Goal: Information Seeking & Learning: Learn about a topic

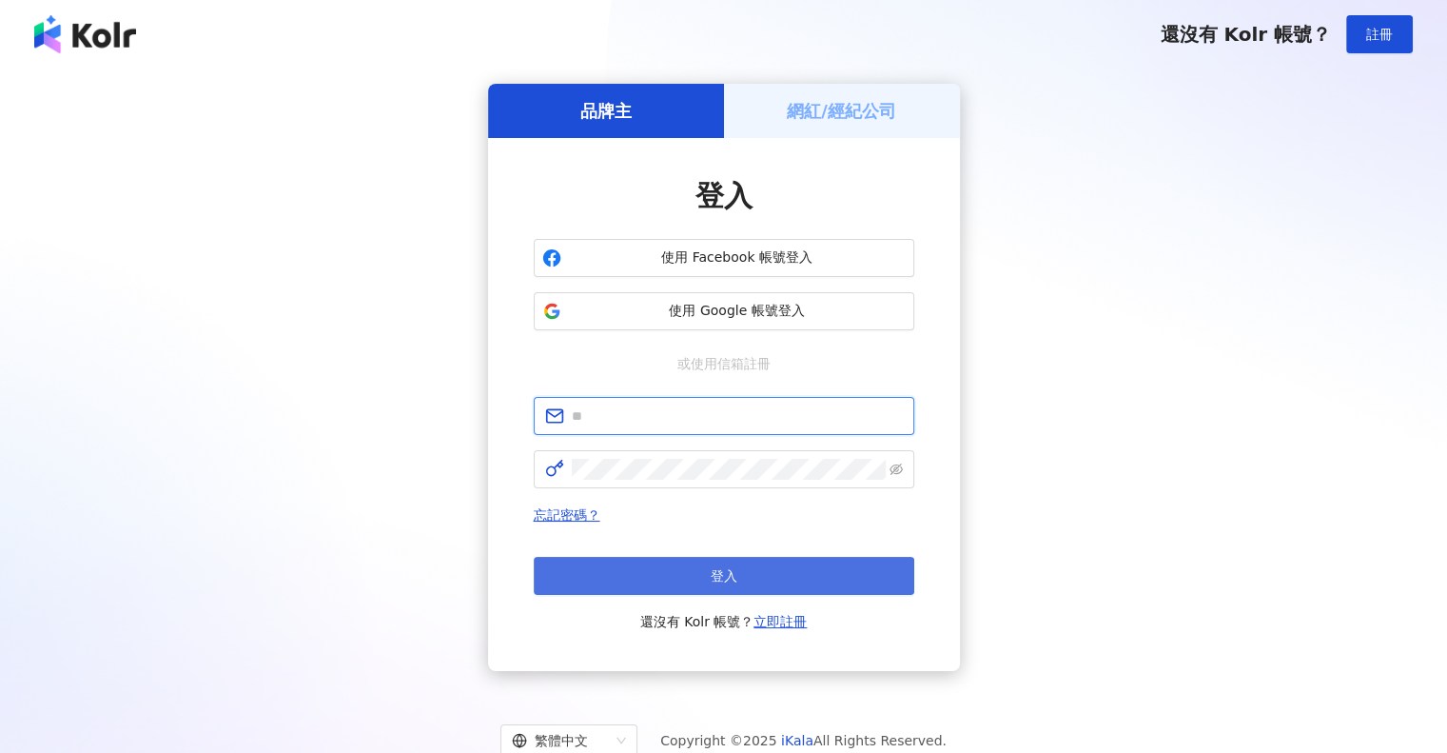
type input "**********"
click at [665, 571] on button "登入" at bounding box center [724, 576] width 381 height 38
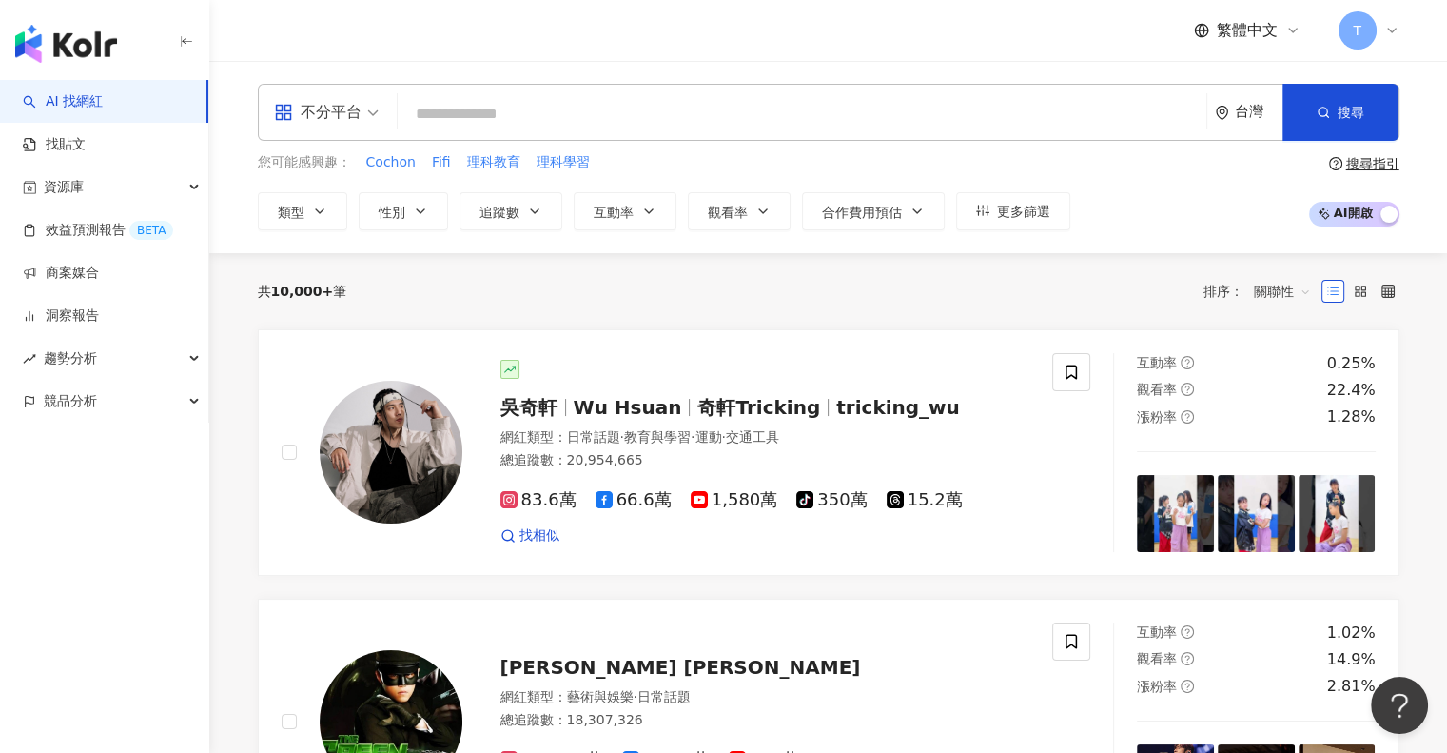
click at [770, 127] on input "search" at bounding box center [802, 114] width 794 height 36
type input "*"
type input "****"
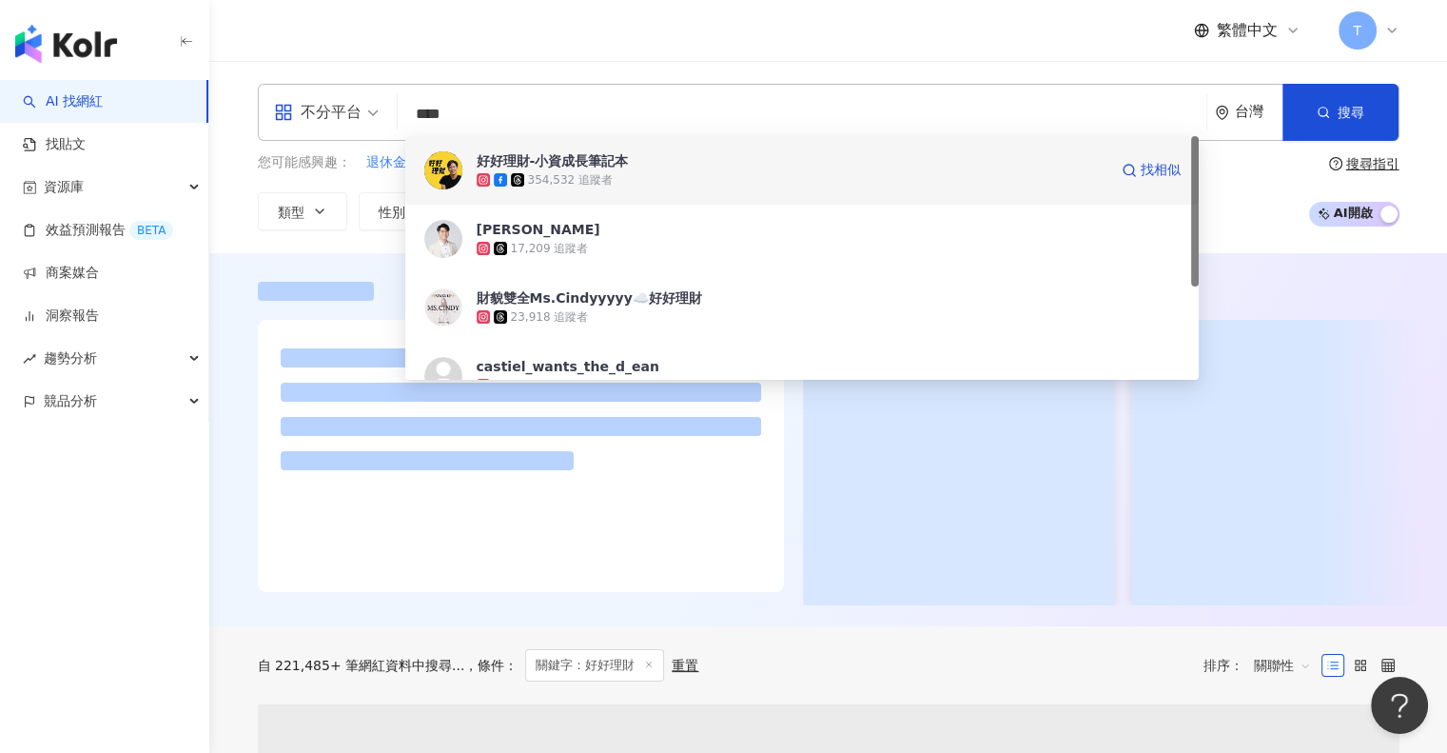
click at [556, 154] on div "好好理財-小資成長筆記本" at bounding box center [553, 160] width 152 height 19
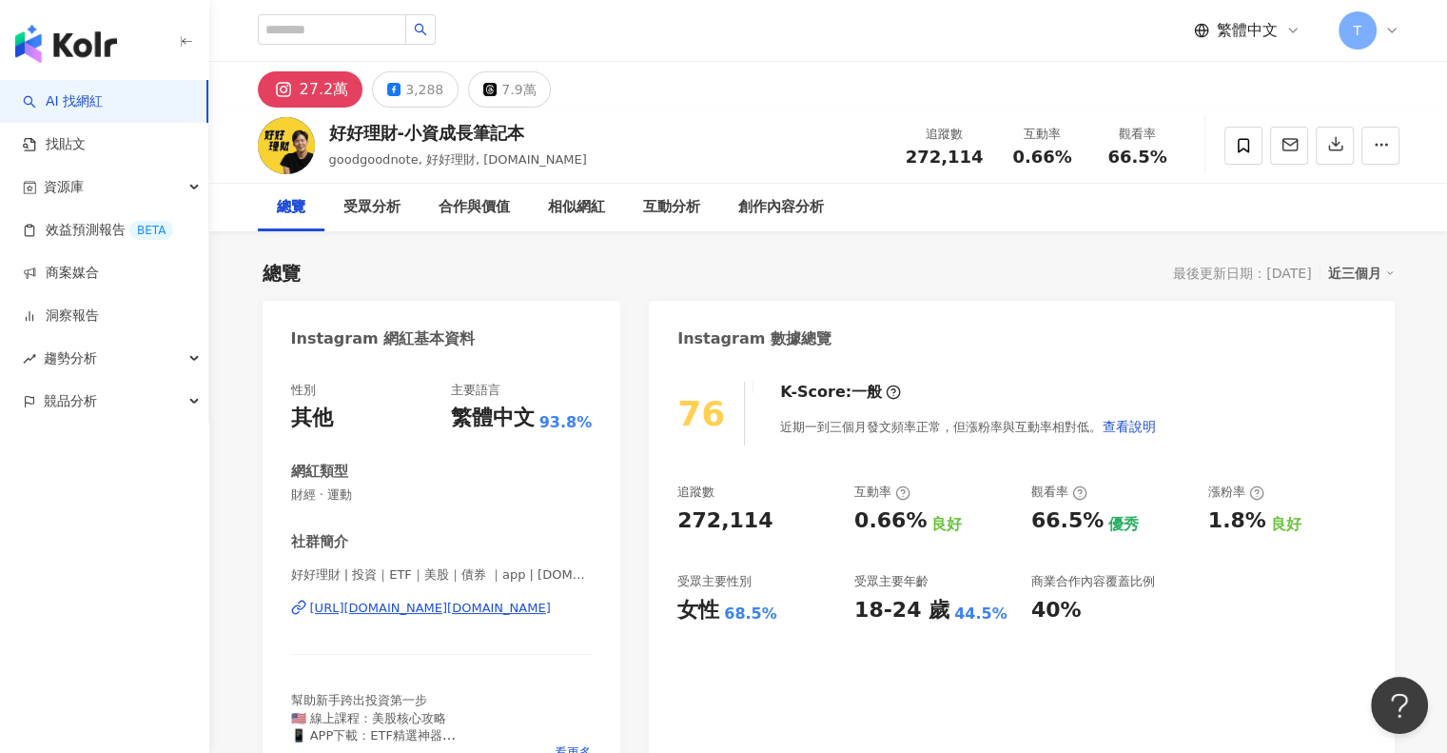
click at [846, 268] on div "總覽 最後更新日期：[DATE] 近三個月" at bounding box center [829, 273] width 1132 height 27
drag, startPoint x: 931, startPoint y: 268, endPoint x: 788, endPoint y: 270, distance: 142.7
click at [788, 270] on div "總覽 最後更新日期：[DATE] 近三個月" at bounding box center [829, 273] width 1132 height 27
drag, startPoint x: 984, startPoint y: 268, endPoint x: 840, endPoint y: 271, distance: 143.7
click at [840, 271] on div "總覽 最後更新日期：[DATE] 近三個月" at bounding box center [829, 273] width 1132 height 27
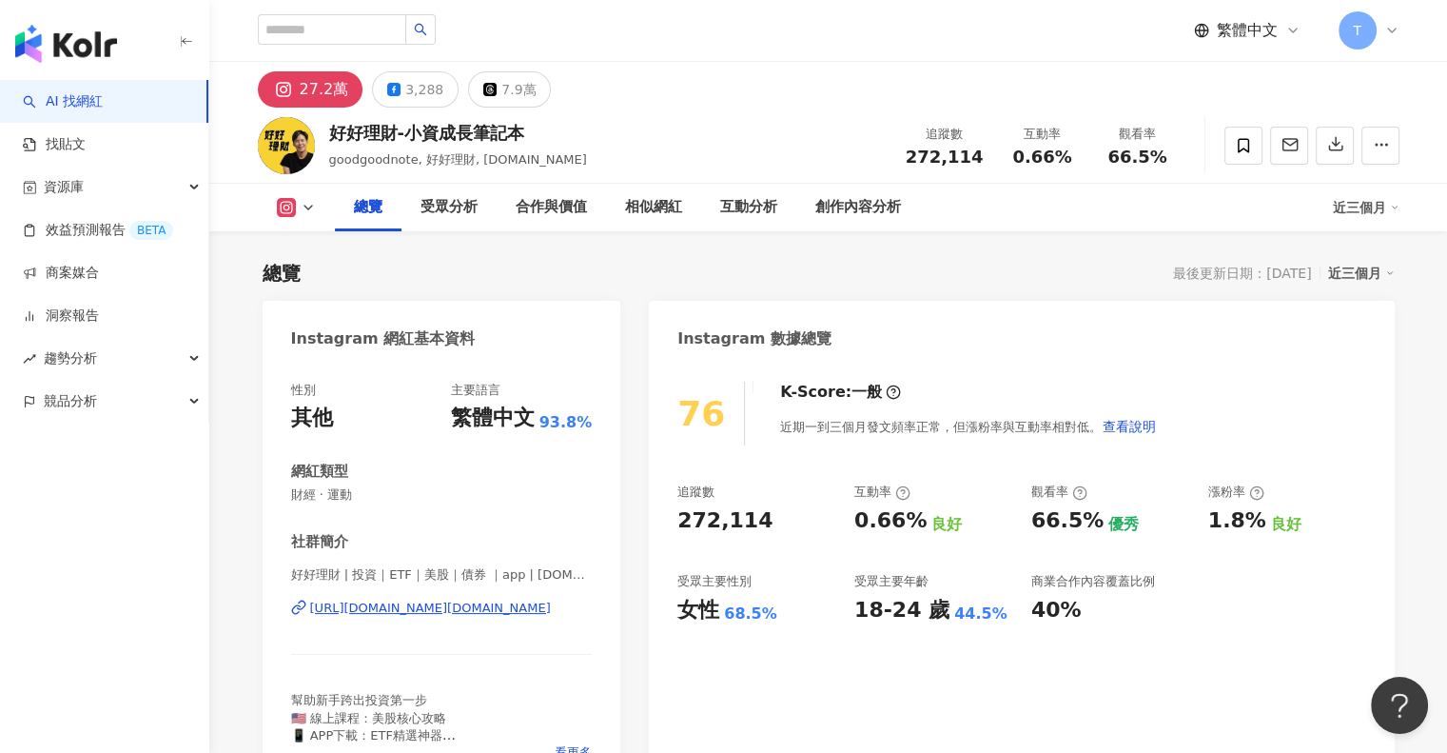
scroll to position [285, 0]
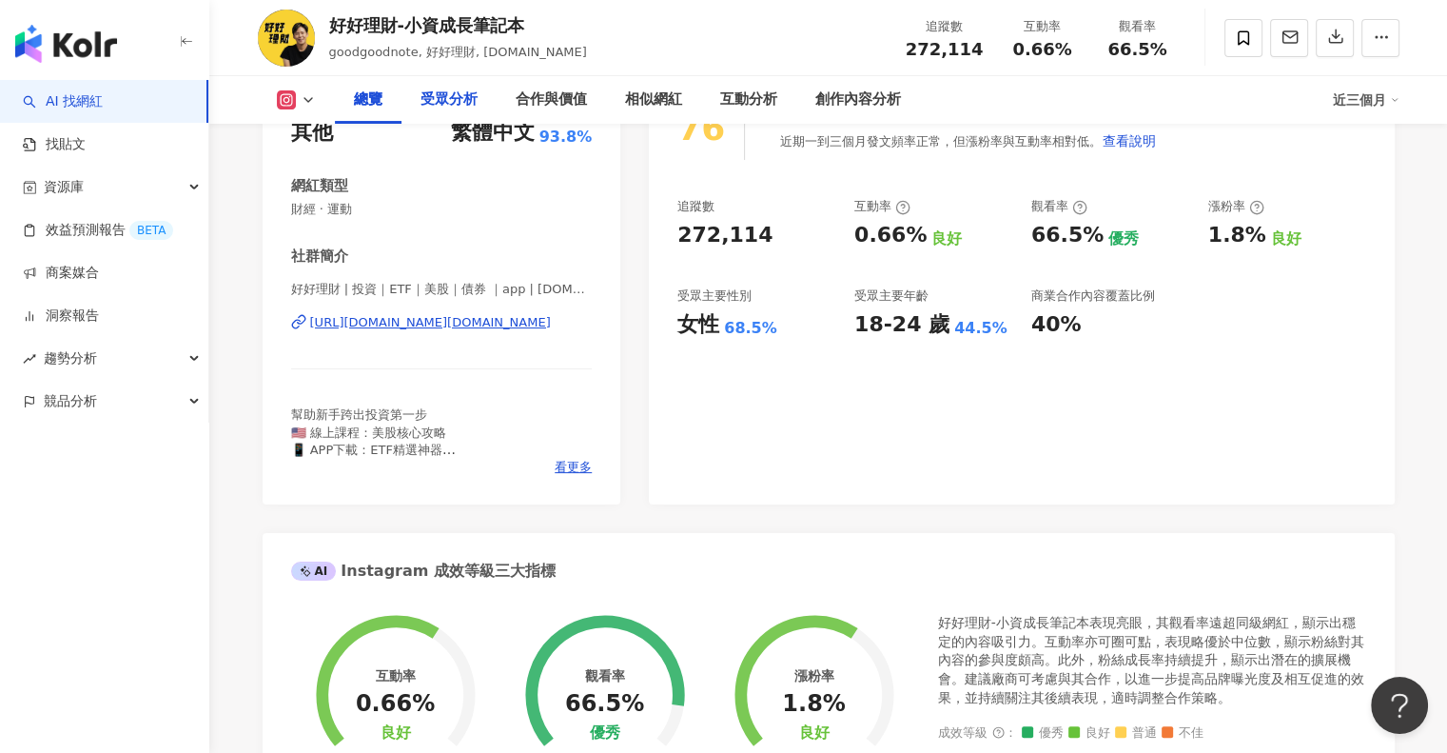
click at [431, 97] on div "受眾分析" at bounding box center [449, 99] width 57 height 23
